Goal: Transaction & Acquisition: Purchase product/service

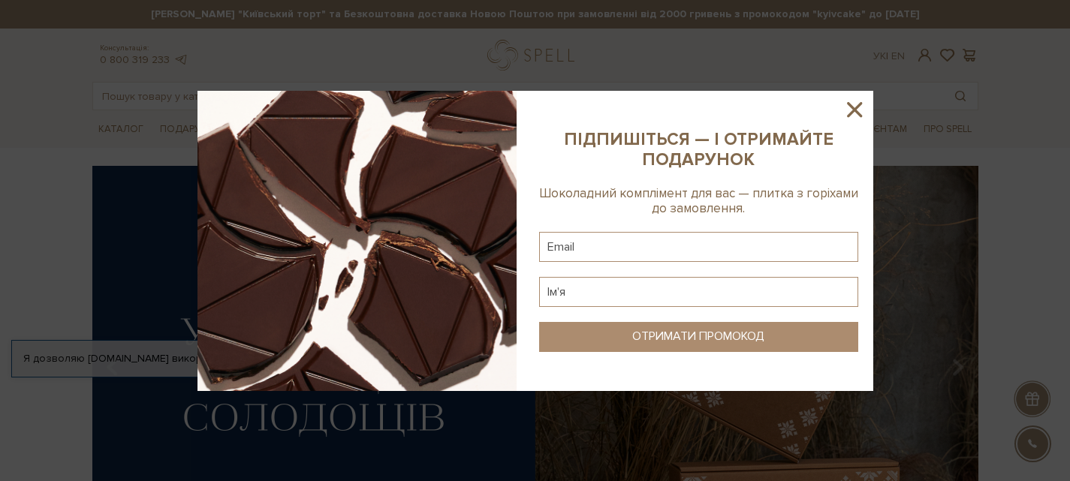
click at [850, 108] on icon at bounding box center [854, 110] width 26 height 26
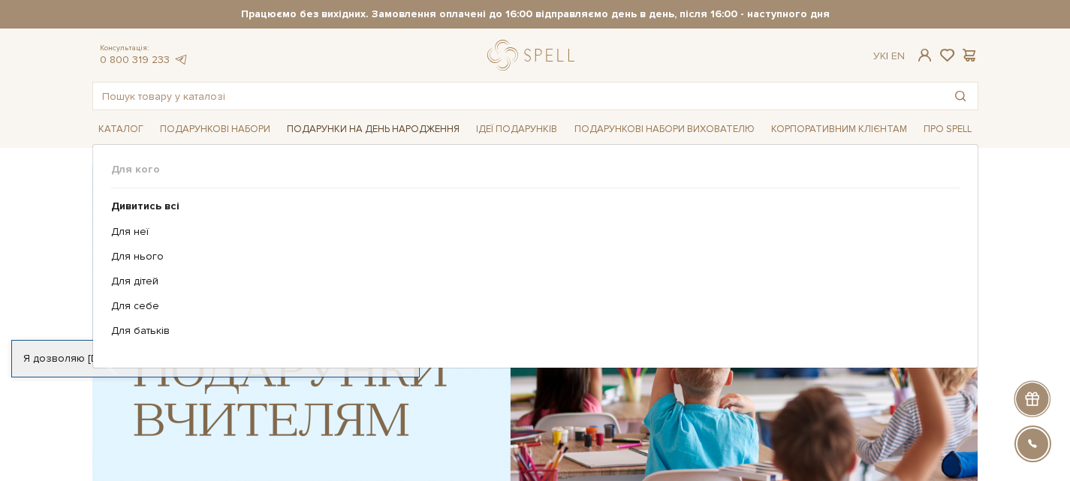
click at [329, 125] on link "Подарунки на День народження" at bounding box center [373, 129] width 185 height 23
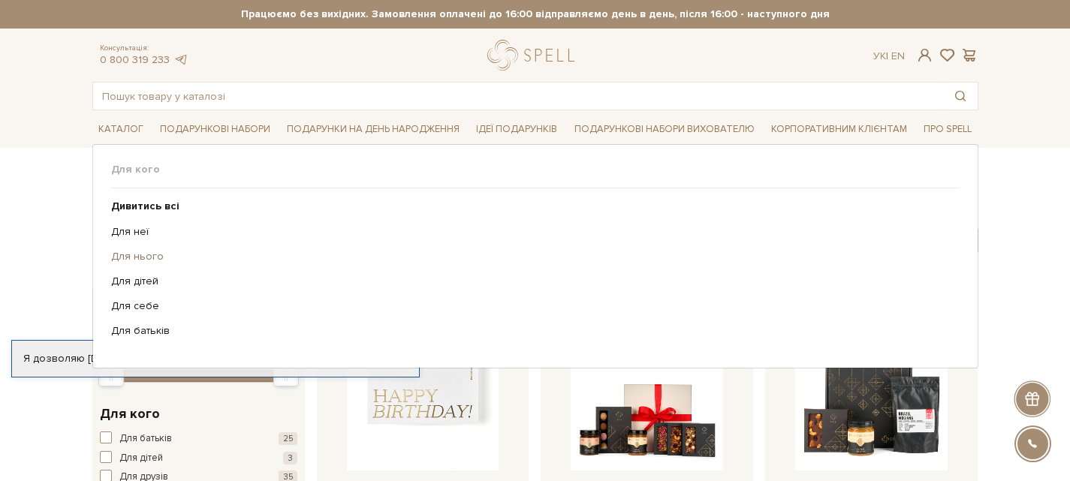
click at [137, 257] on link "Для нього" at bounding box center [529, 257] width 837 height 14
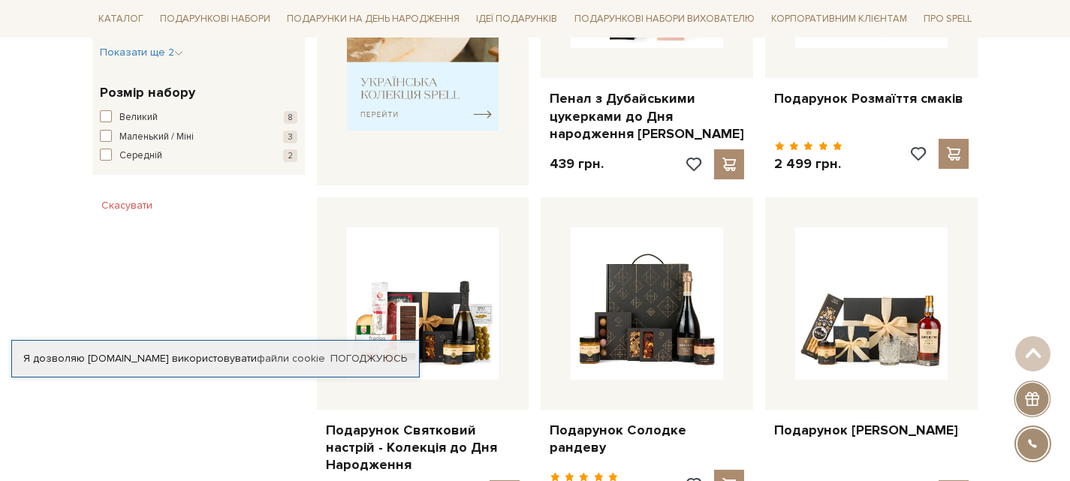
scroll to position [751, 0]
